Goal: Check status: Check status

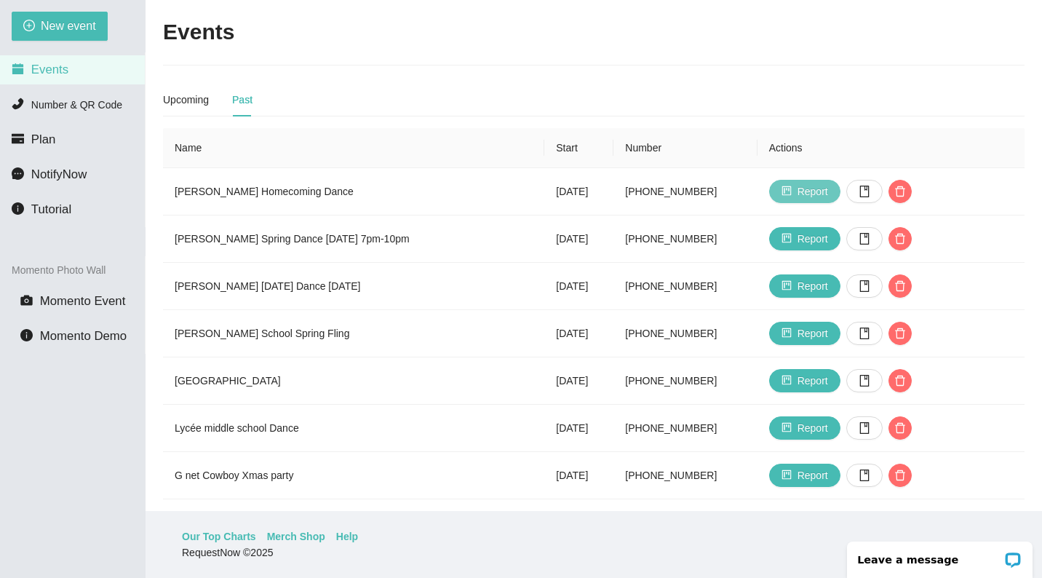
click at [816, 196] on span "Report" at bounding box center [813, 191] width 31 height 16
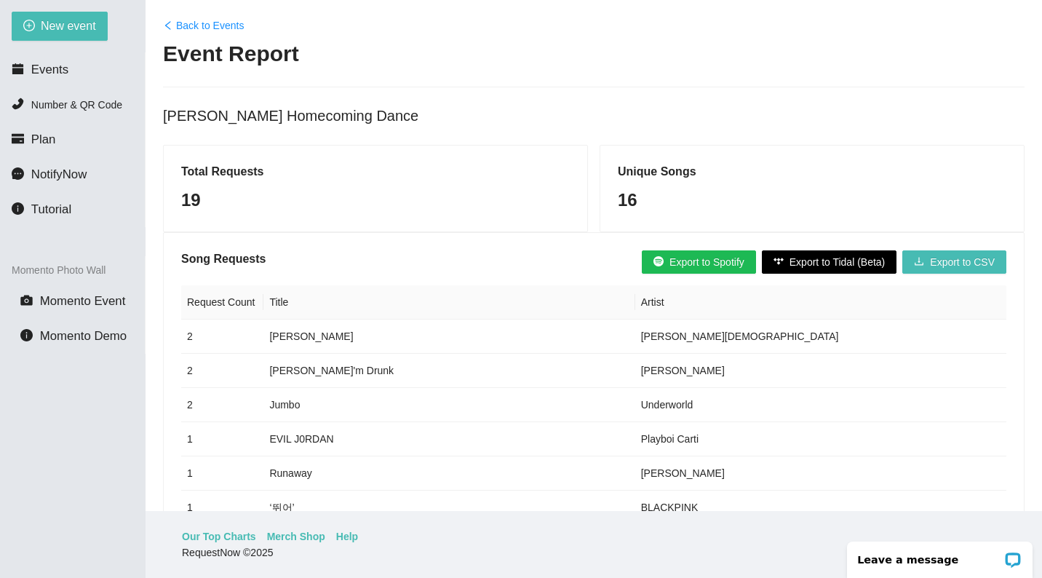
click at [209, 28] on link "Back to Events" at bounding box center [203, 25] width 81 height 16
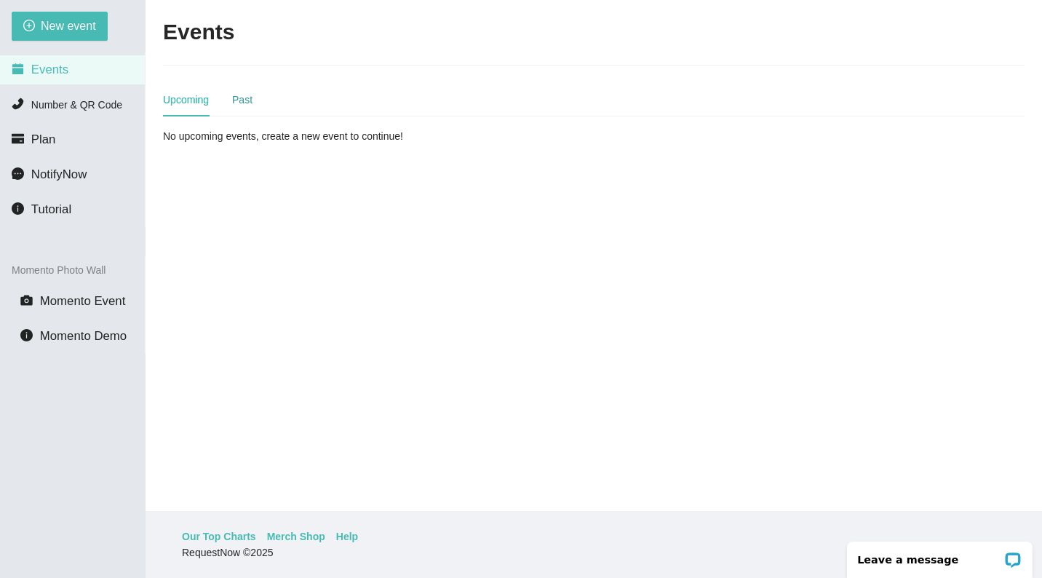
click at [242, 98] on div "Past" at bounding box center [242, 100] width 20 height 16
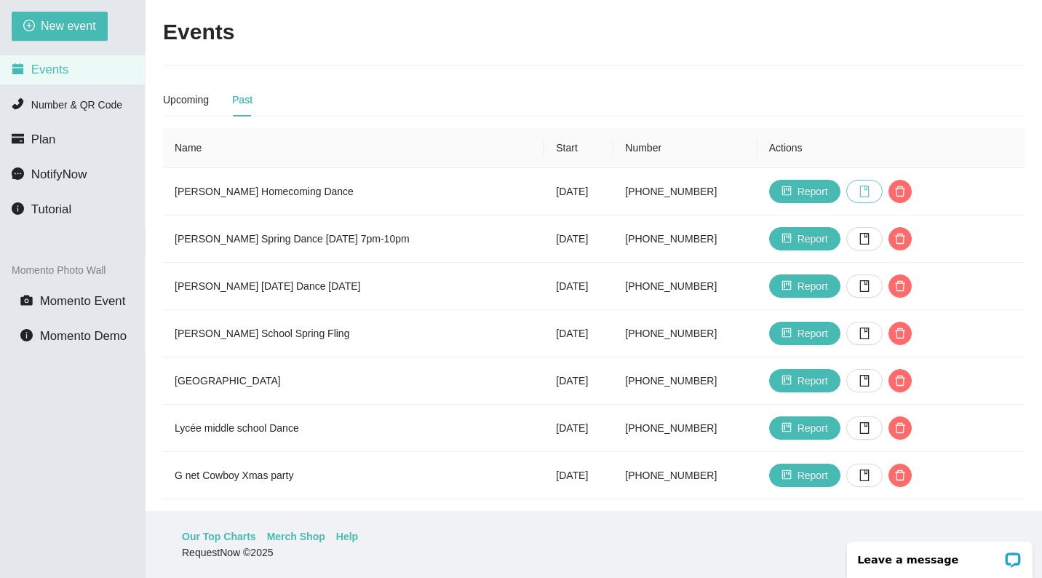
click at [865, 191] on icon "book" at bounding box center [865, 192] width 12 height 12
